Goal: Task Accomplishment & Management: Complete application form

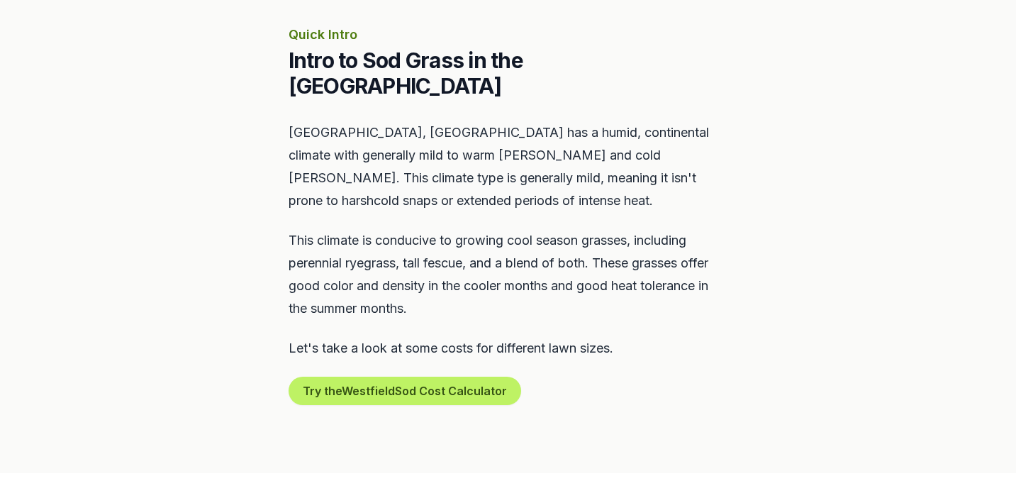
scroll to position [635, 0]
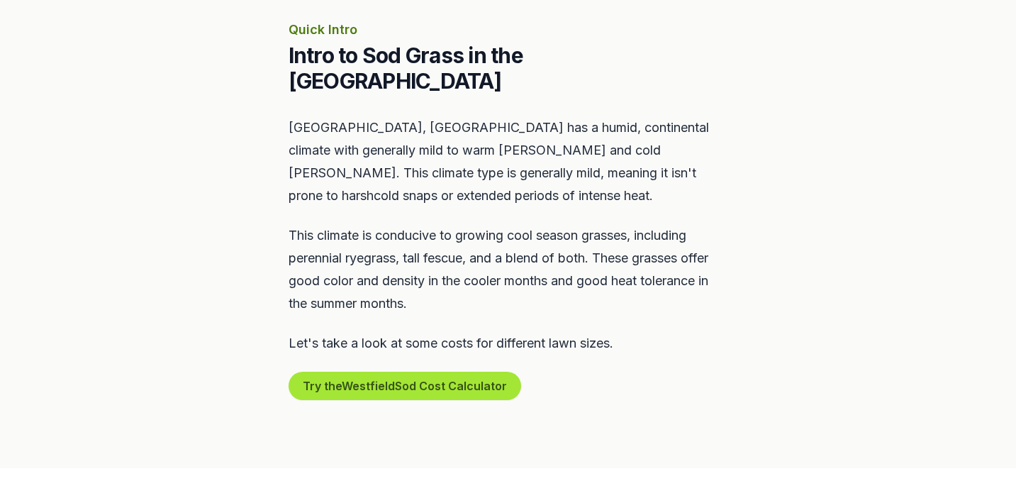
click at [398, 371] on button "Try the Westfield Sod Cost Calculator" at bounding box center [405, 385] width 233 height 28
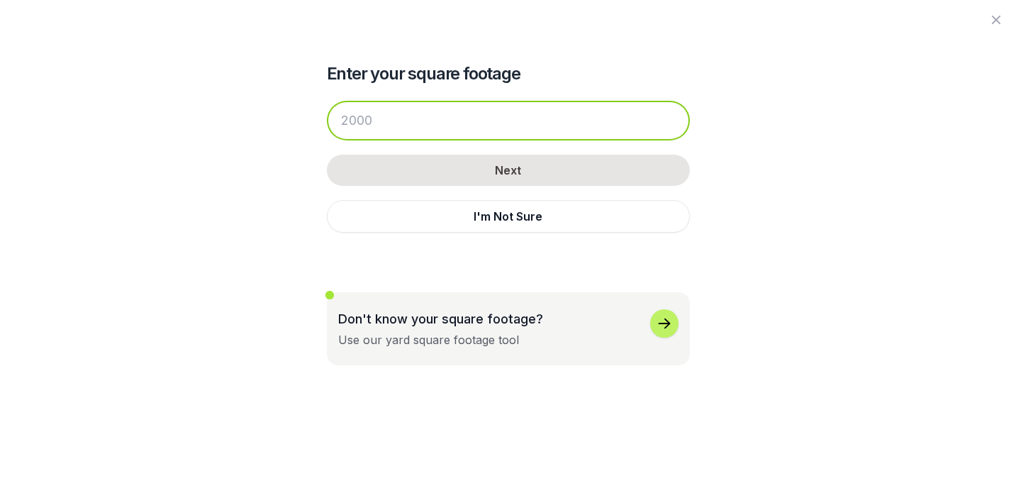
click at [378, 128] on input "number" at bounding box center [508, 121] width 363 height 40
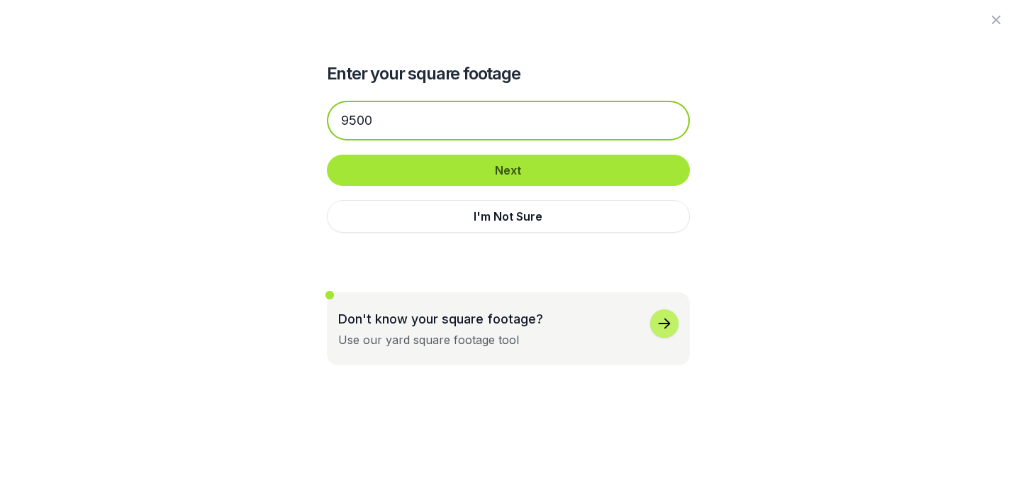
type input "9500"
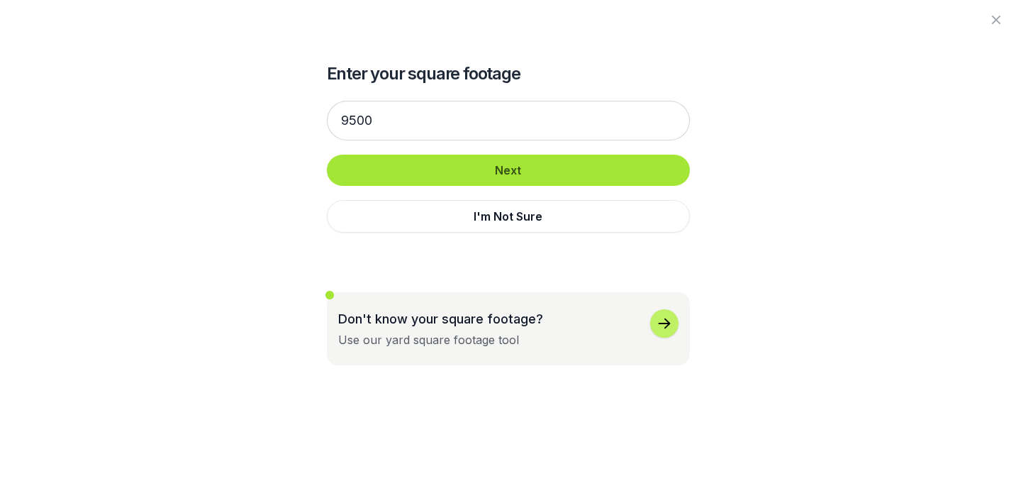
click at [495, 177] on button "Next" at bounding box center [508, 170] width 363 height 31
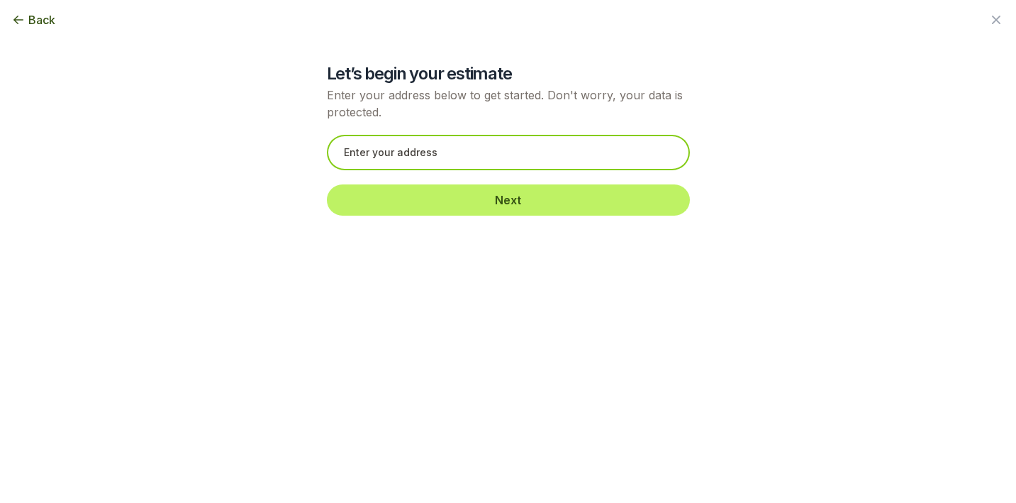
click at [466, 158] on input "text" at bounding box center [508, 152] width 363 height 35
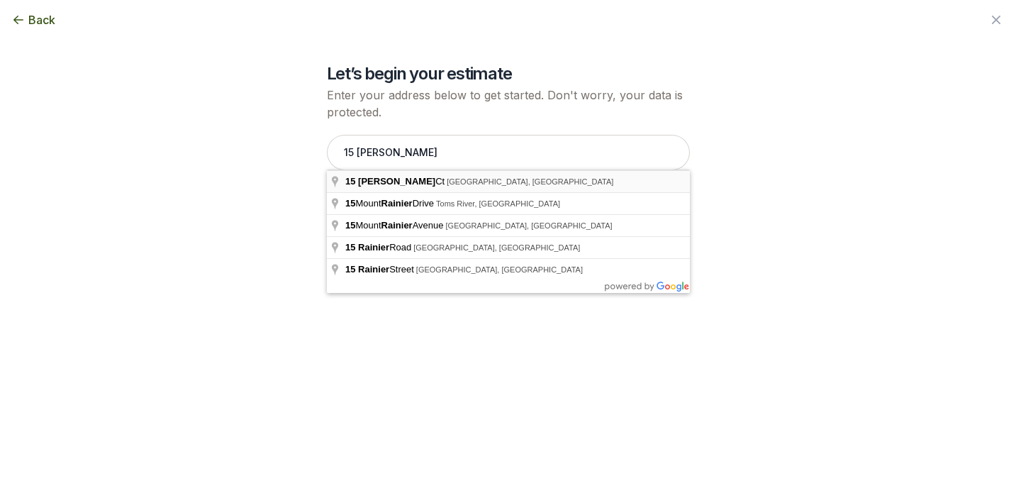
type input "[STREET_ADDRESS][PERSON_NAME]"
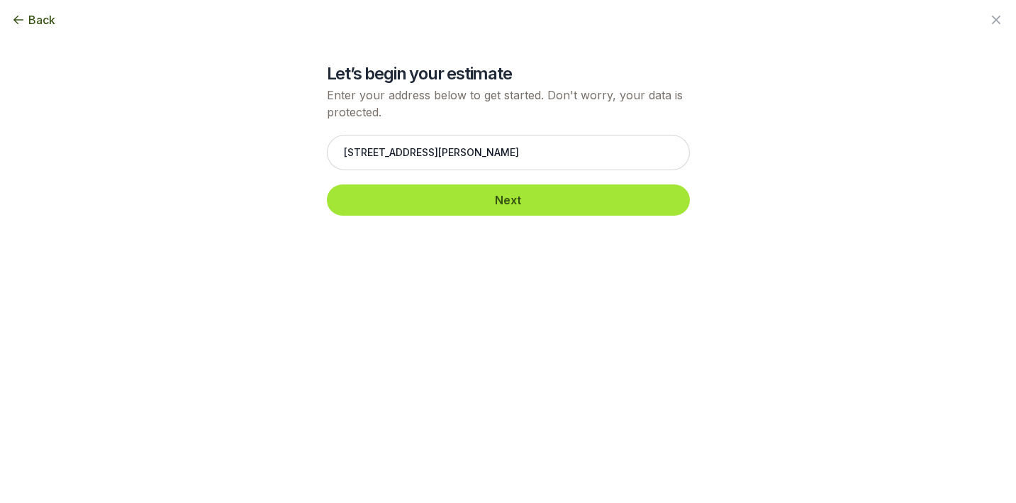
click at [537, 198] on button "Next" at bounding box center [508, 199] width 363 height 31
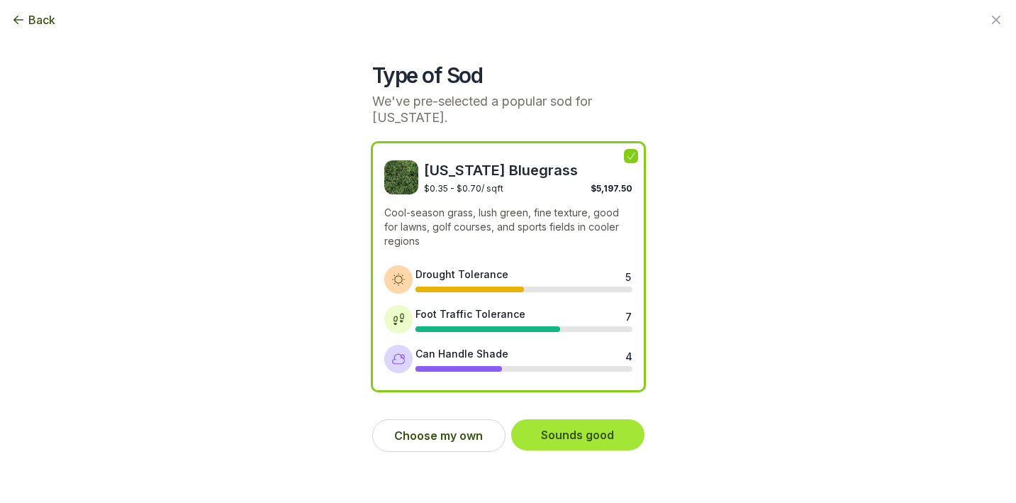
click at [575, 440] on button "Sounds good" at bounding box center [577, 434] width 133 height 31
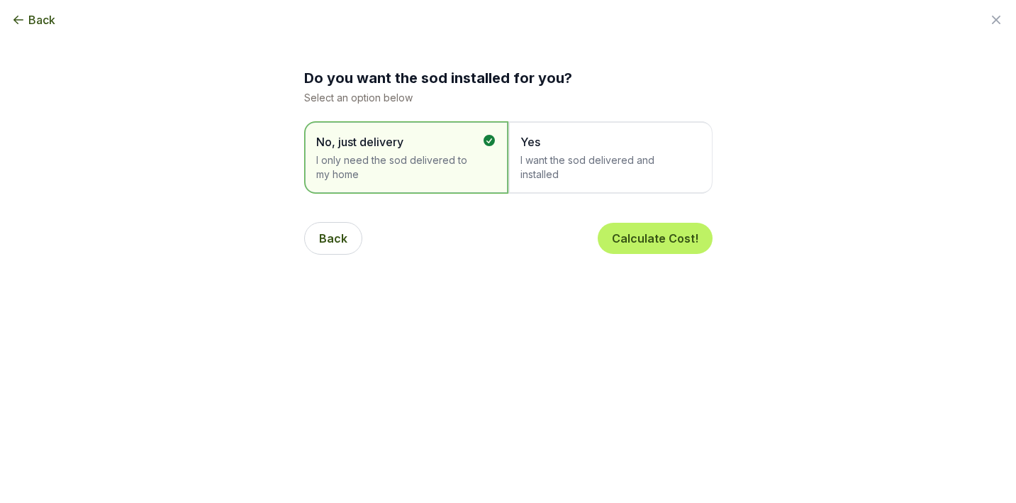
click at [563, 150] on span "Yes" at bounding box center [603, 141] width 166 height 17
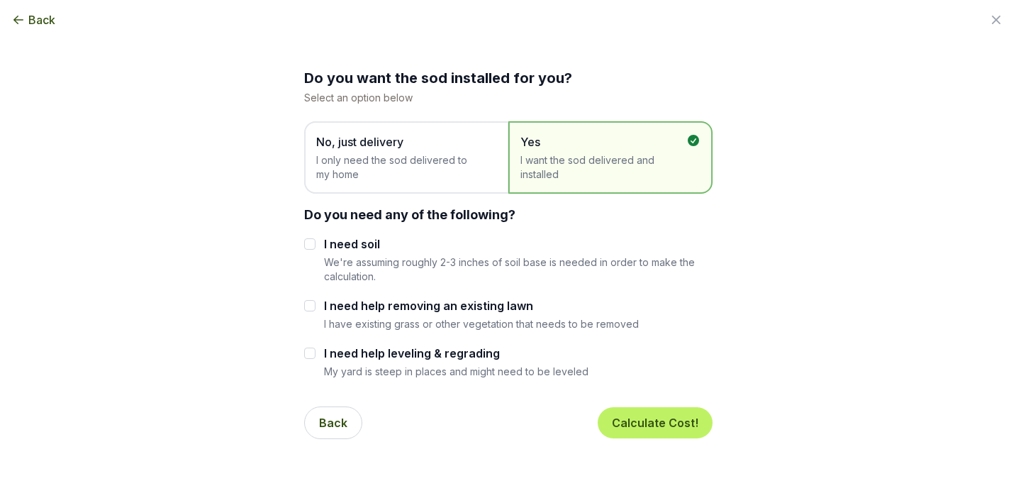
click at [312, 240] on input "I need soil" at bounding box center [309, 243] width 11 height 11
checkbox input "true"
click at [661, 423] on button "Calculate Cost!" at bounding box center [655, 422] width 115 height 31
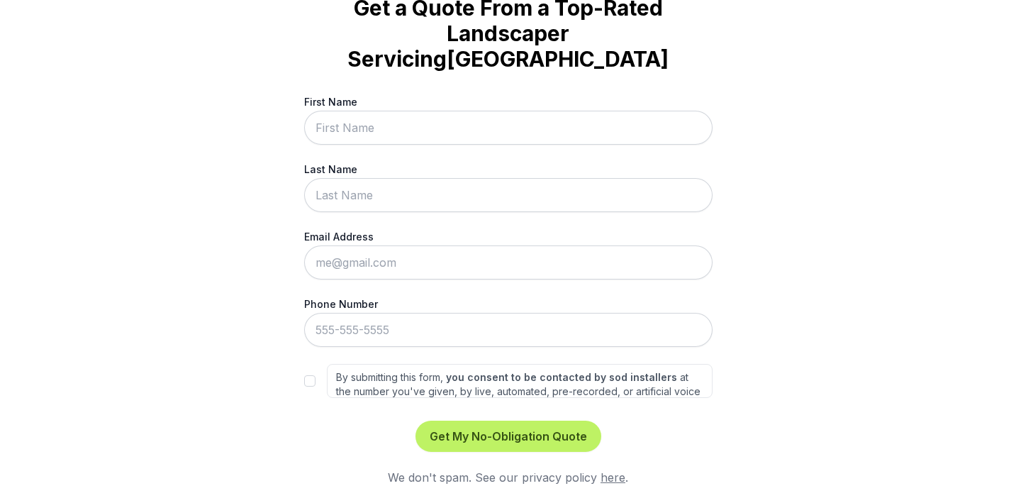
scroll to position [79, 0]
type input "[PERSON_NAME]"
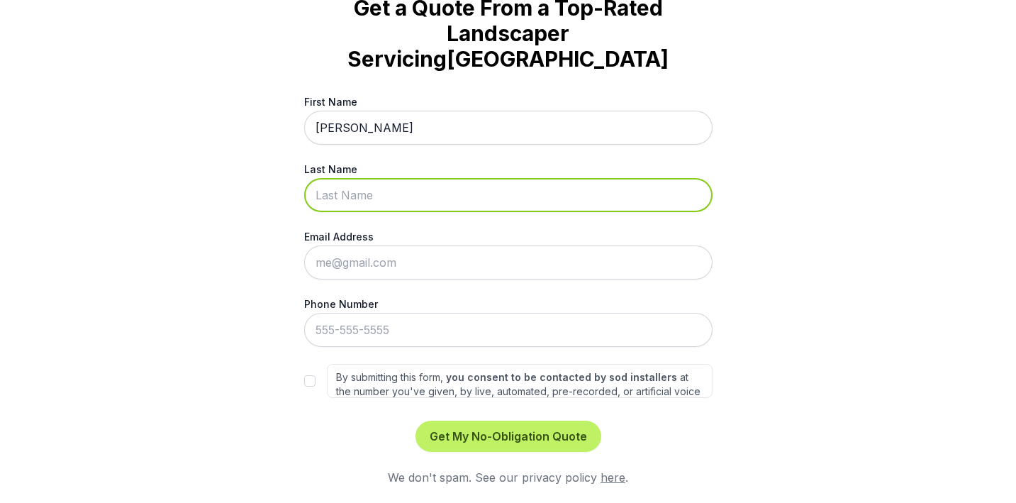
type input "l"
type input "[PERSON_NAME]"
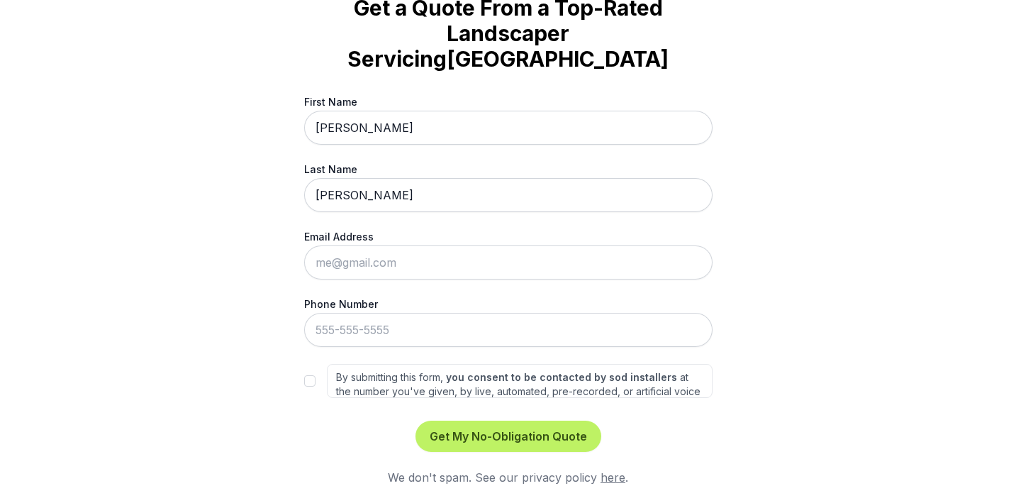
click at [245, 241] on div "Trusted by thousands of homeowners Get a Quote From a Top-Rated Landscaper Serv…" at bounding box center [508, 251] width 1016 height 503
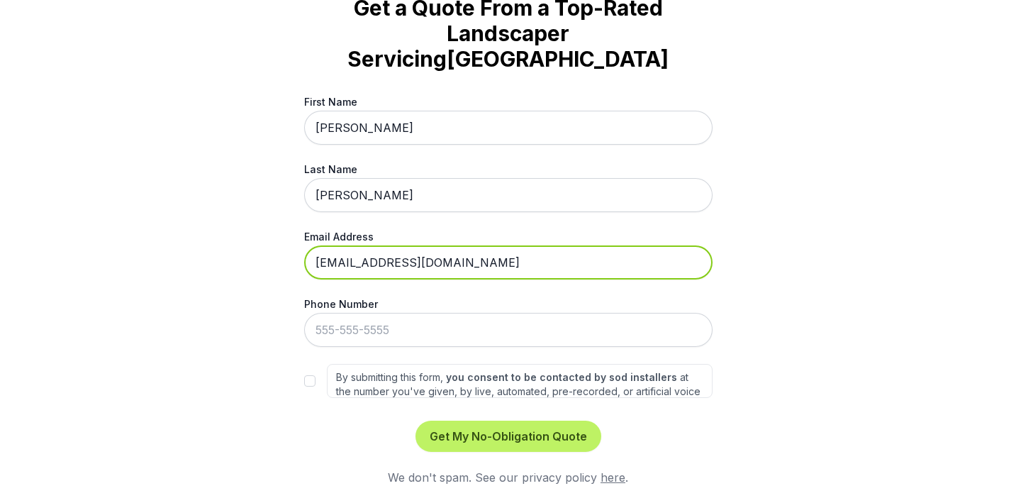
type input "[EMAIL_ADDRESS][DOMAIN_NAME]"
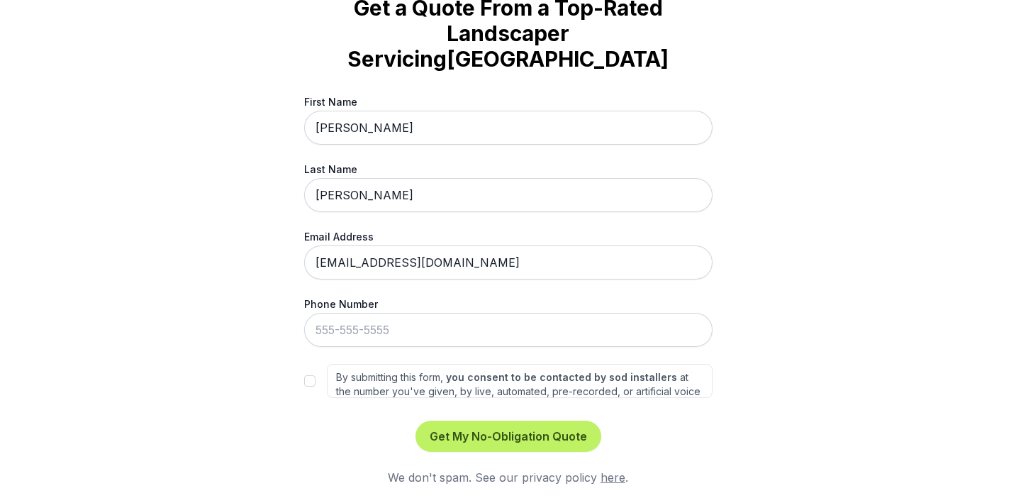
click at [313, 386] on input "By submitting this form, you consent to be contacted by sod installers at the n…" at bounding box center [309, 380] width 11 height 11
click at [310, 381] on input "By submitting this form, you consent to be contacted by sod installers at the n…" at bounding box center [309, 380] width 11 height 11
click at [483, 438] on button "Get My No-Obligation Quote" at bounding box center [508, 435] width 186 height 31
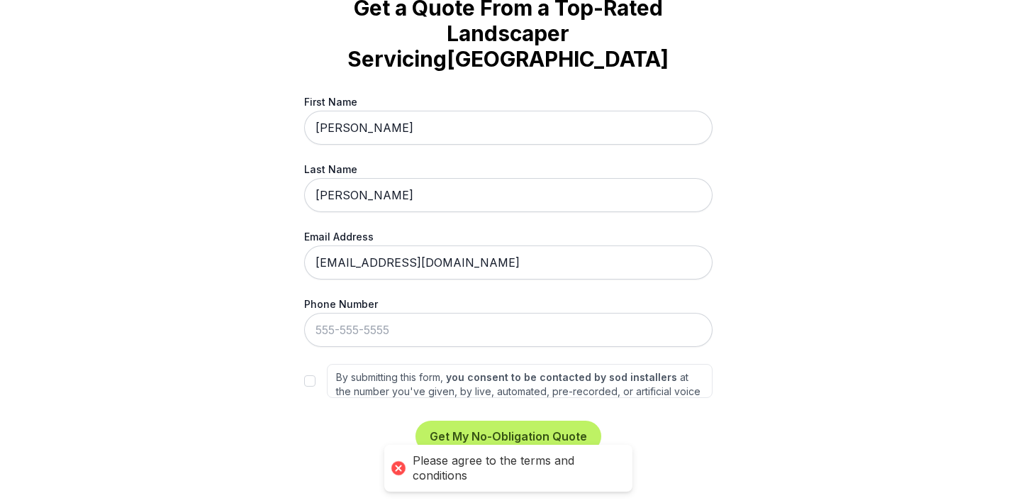
click at [307, 383] on input "By submitting this form, you consent to be contacted by sod installers at the n…" at bounding box center [309, 380] width 11 height 11
checkbox input "true"
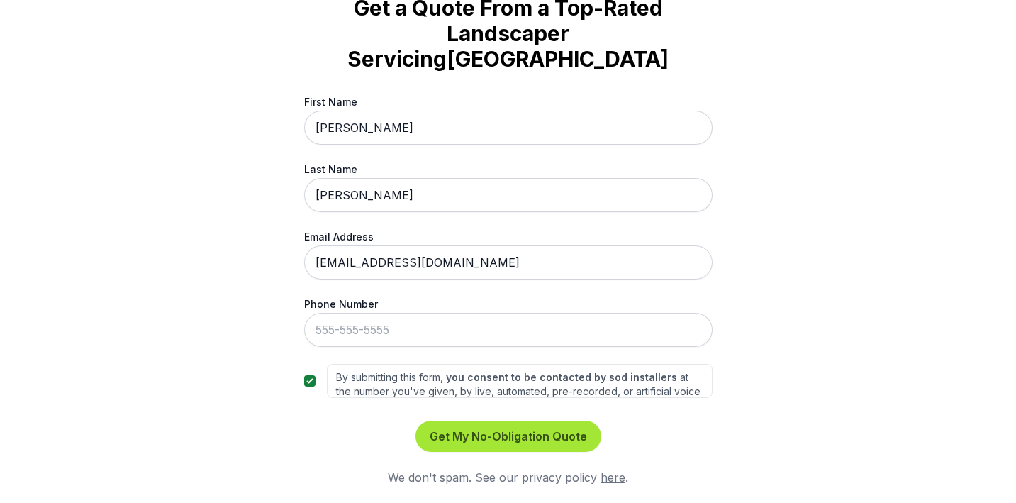
click at [497, 427] on button "Get My No-Obligation Quote" at bounding box center [508, 435] width 186 height 31
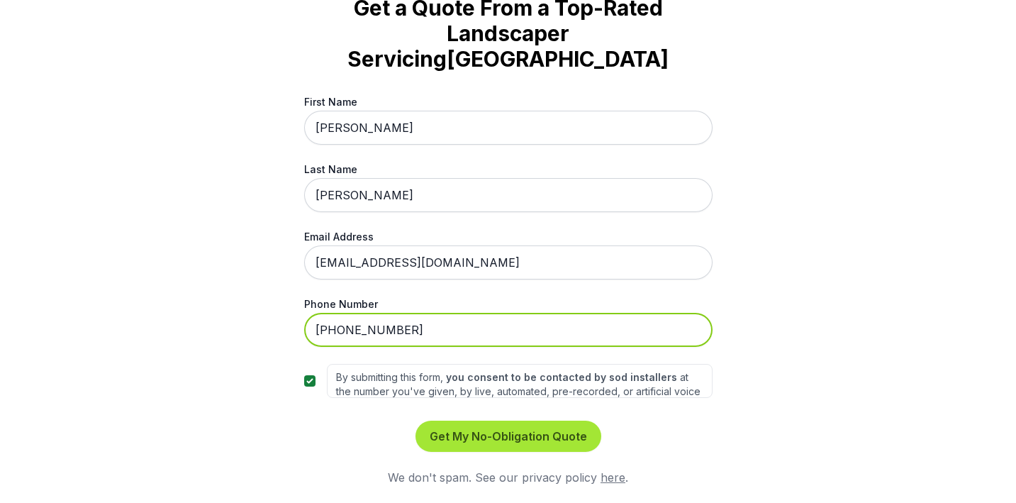
type input "[PHONE_NUMBER]"
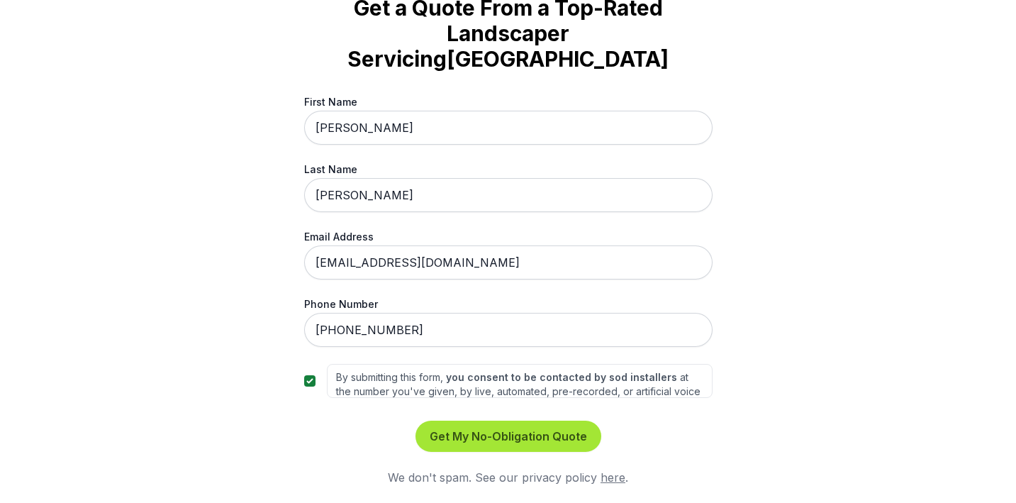
click at [498, 442] on button "Get My No-Obligation Quote" at bounding box center [508, 435] width 186 height 31
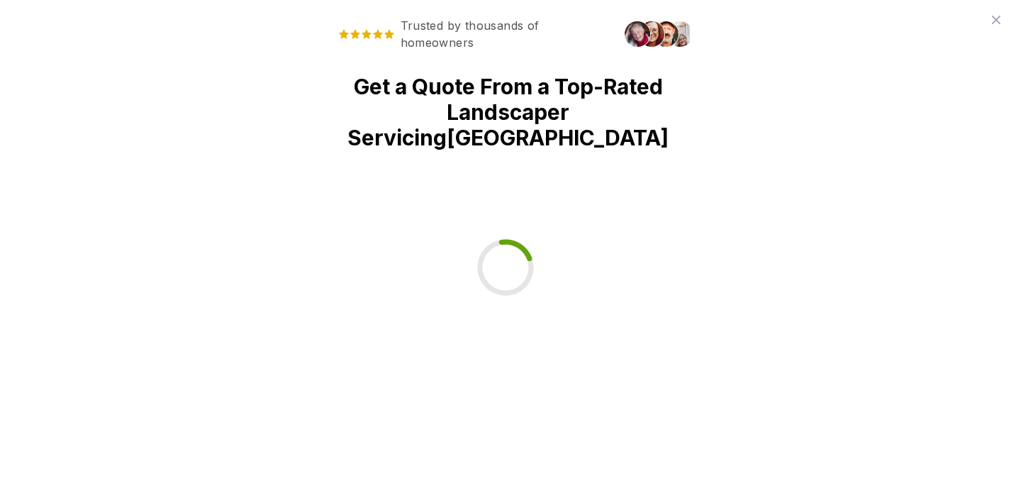
scroll to position [0, 0]
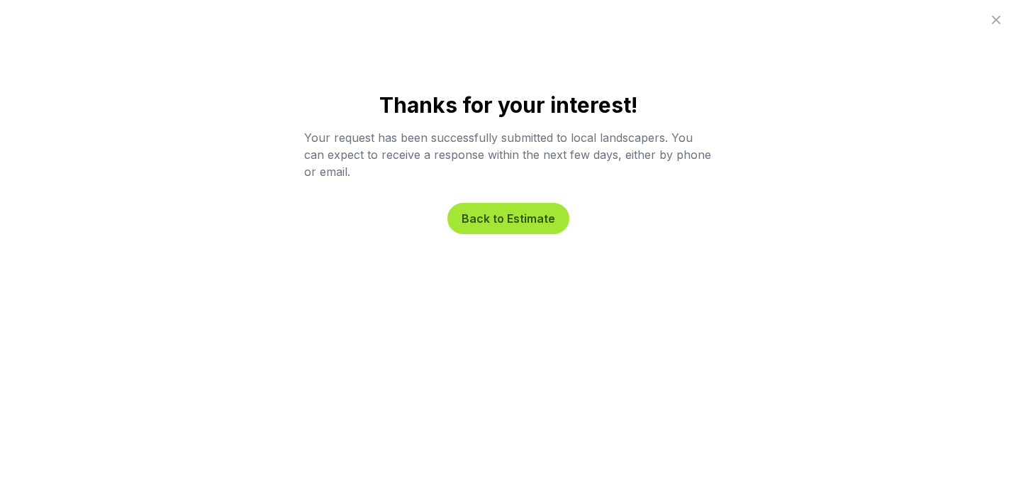
click at [508, 220] on button "Back to Estimate" at bounding box center [508, 218] width 122 height 31
